Goal: Task Accomplishment & Management: Use online tool/utility

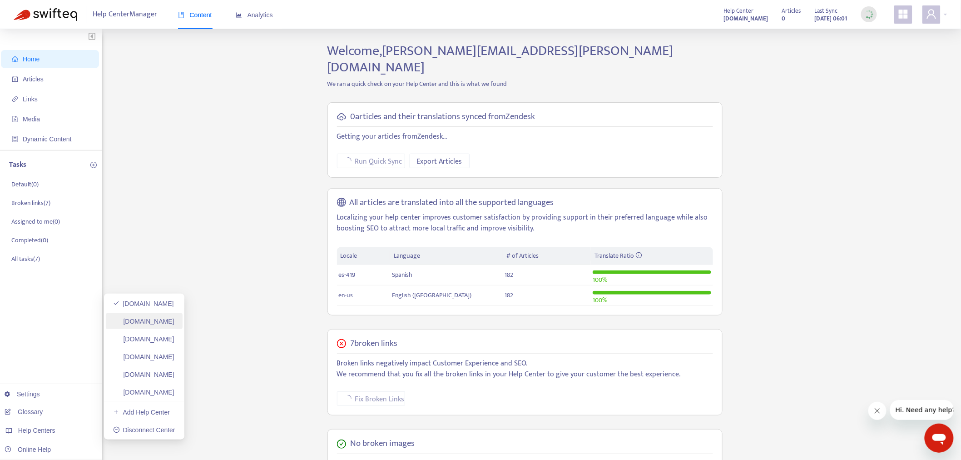
click at [174, 324] on link "[DOMAIN_NAME]" at bounding box center [143, 321] width 61 height 7
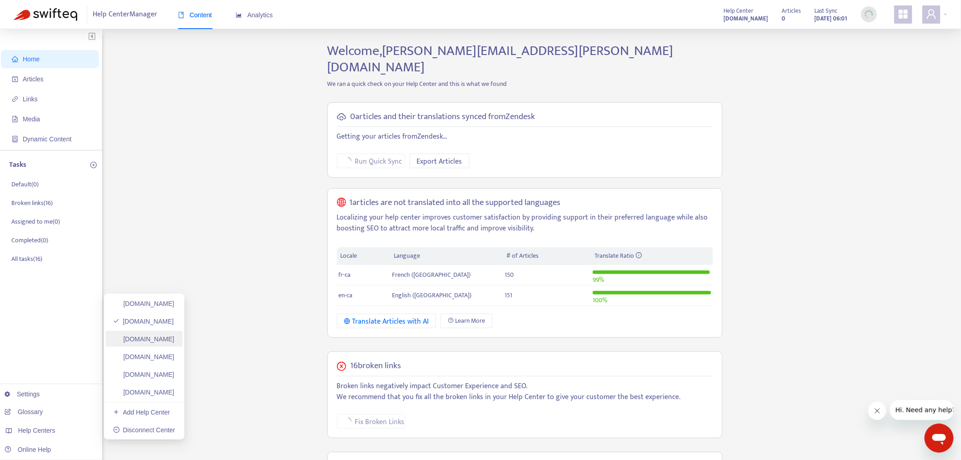
click at [174, 338] on link "[DOMAIN_NAME]" at bounding box center [143, 338] width 61 height 7
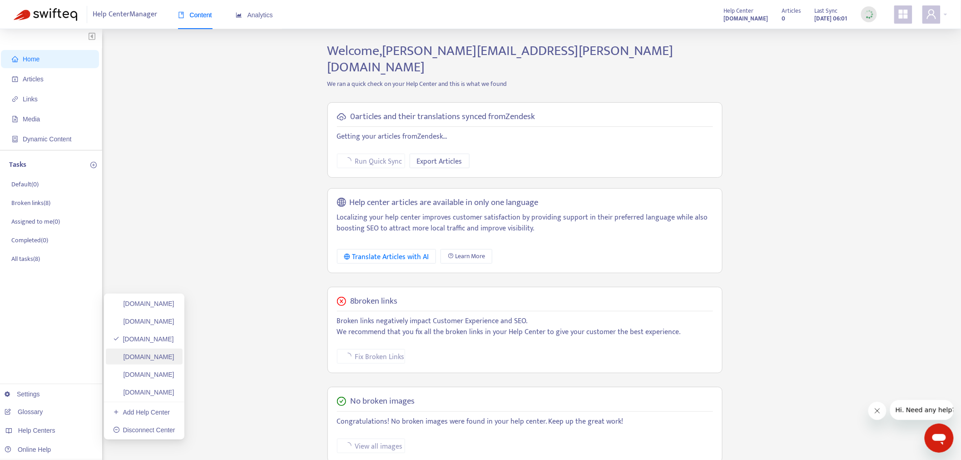
click at [174, 358] on link "[DOMAIN_NAME]" at bounding box center [143, 356] width 61 height 7
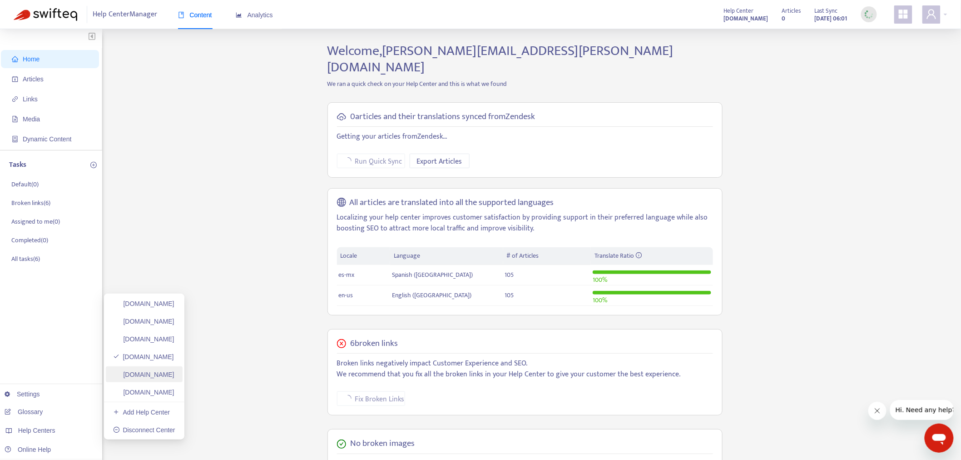
click at [174, 371] on link "[DOMAIN_NAME]" at bounding box center [143, 374] width 61 height 7
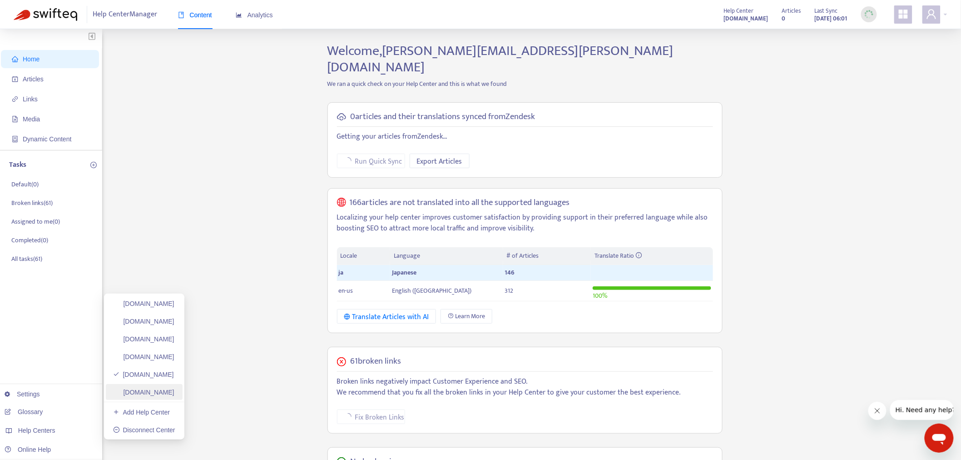
click at [134, 394] on link "[DOMAIN_NAME]" at bounding box center [143, 391] width 61 height 7
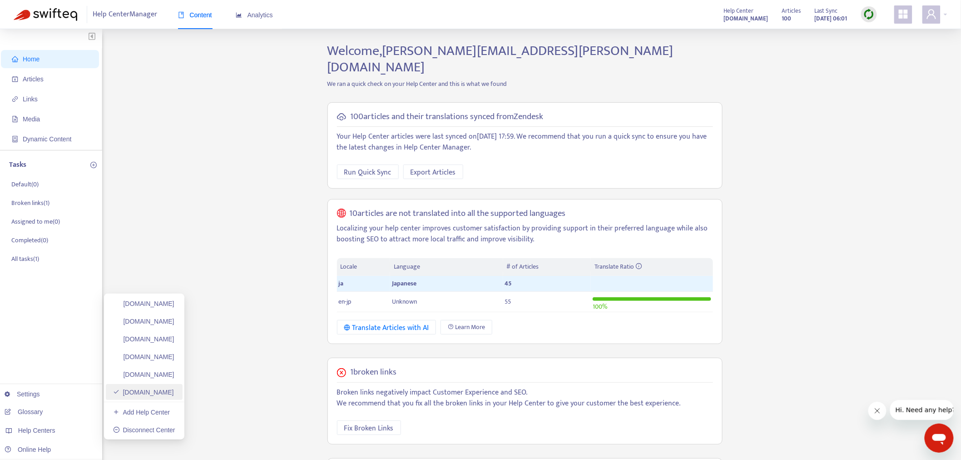
click at [173, 393] on link "[DOMAIN_NAME]" at bounding box center [143, 391] width 61 height 7
click at [869, 15] on img at bounding box center [869, 14] width 11 height 11
click at [884, 49] on link "Full Sync" at bounding box center [885, 47] width 33 height 10
